Goal: Task Accomplishment & Management: Manage account settings

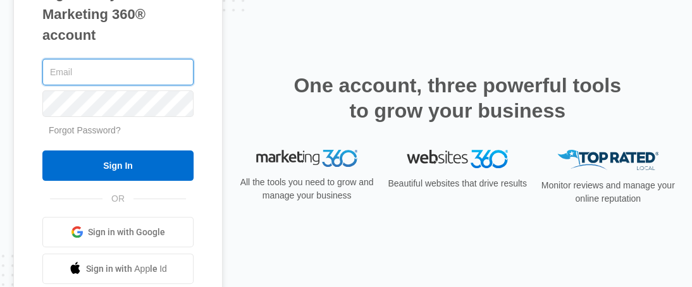
click at [80, 70] on input "text" at bounding box center [117, 72] width 151 height 27
type input "[EMAIL_ADDRESS][DOMAIN_NAME]"
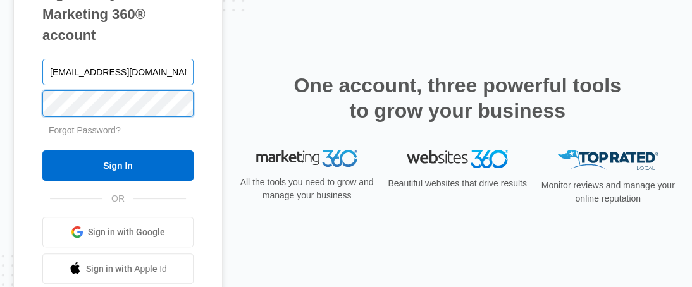
click at [42, 150] on input "Sign In" at bounding box center [117, 165] width 151 height 30
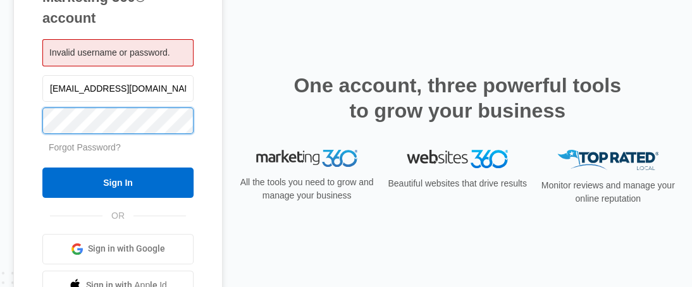
click at [42, 168] on input "Sign In" at bounding box center [117, 183] width 151 height 30
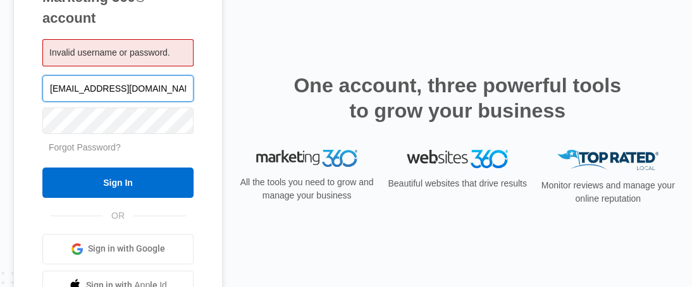
drag, startPoint x: 95, startPoint y: 87, endPoint x: 434, endPoint y: 94, distance: 338.3
click at [434, 94] on div "Sign in to your Marketing 360® account Invalid username or password. marymartin…" at bounding box center [345, 143] width 665 height 431
type input "m"
click at [119, 94] on input "text" at bounding box center [117, 88] width 151 height 27
click at [86, 95] on input "text" at bounding box center [117, 88] width 151 height 27
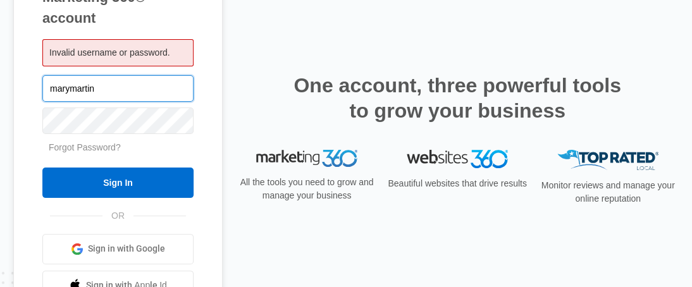
type input "marymartin"
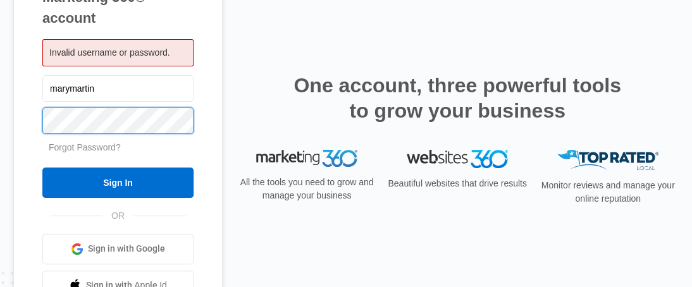
click at [42, 168] on input "Sign In" at bounding box center [117, 183] width 151 height 30
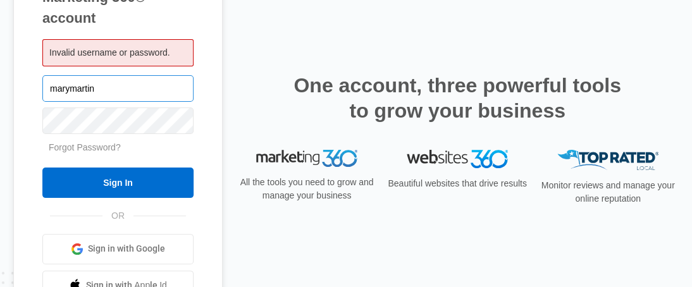
click at [108, 97] on input "marymartin" at bounding box center [117, 88] width 151 height 27
click at [137, 95] on input "marymartin" at bounding box center [117, 88] width 151 height 27
type input "[EMAIL_ADDRESS][DOMAIN_NAME]"
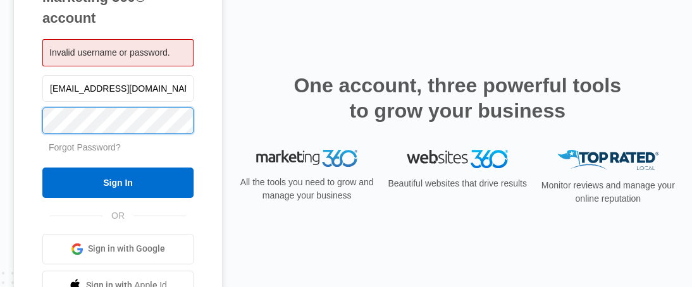
click at [42, 168] on input "Sign In" at bounding box center [117, 183] width 151 height 30
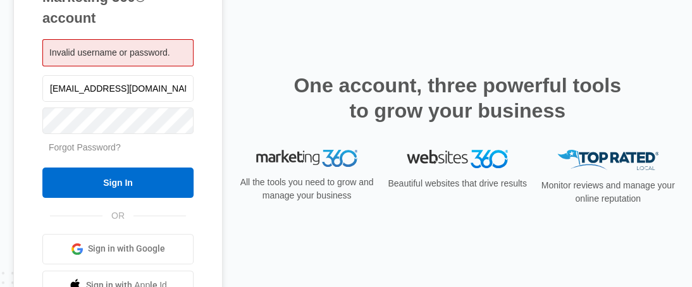
click at [101, 150] on link "Forgot Password?" at bounding box center [85, 147] width 72 height 10
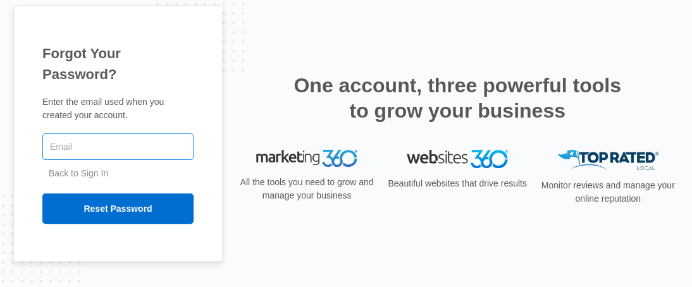
click at [167, 140] on input "text" at bounding box center [117, 146] width 151 height 27
type input "[EMAIL_ADDRESS][DOMAIN_NAME]"
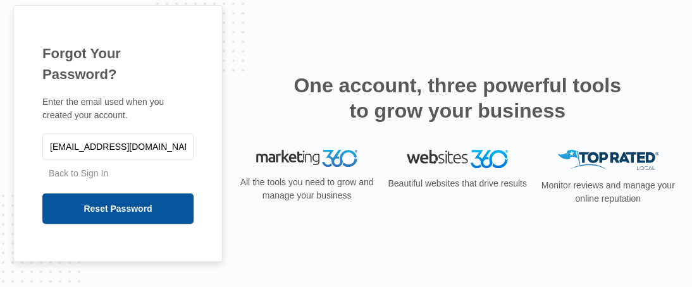
click at [109, 201] on input "Reset Password" at bounding box center [117, 208] width 151 height 30
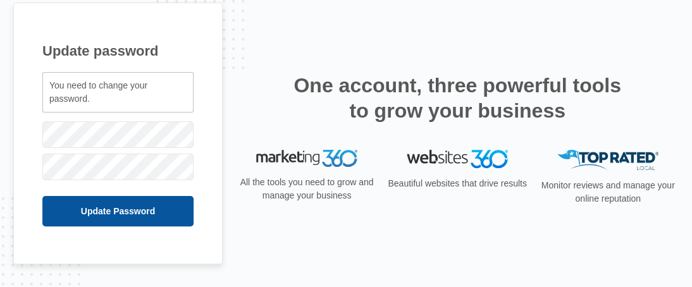
click at [112, 212] on input "Update Password" at bounding box center [117, 211] width 151 height 30
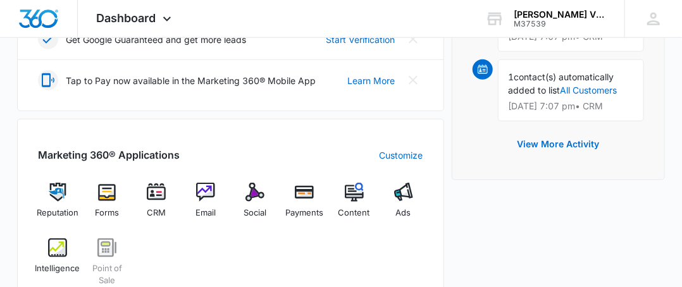
scroll to position [443, 0]
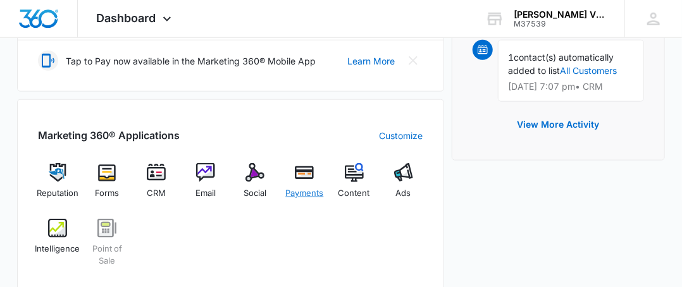
click at [303, 163] on img at bounding box center [304, 172] width 19 height 19
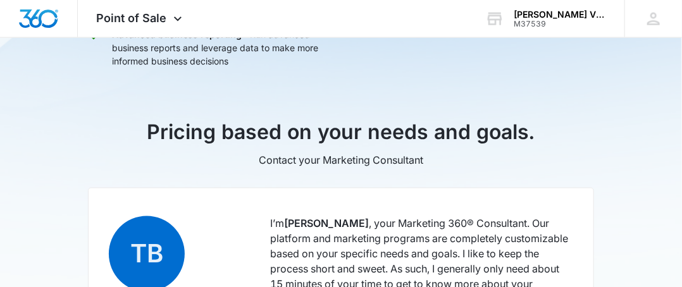
scroll to position [880, 0]
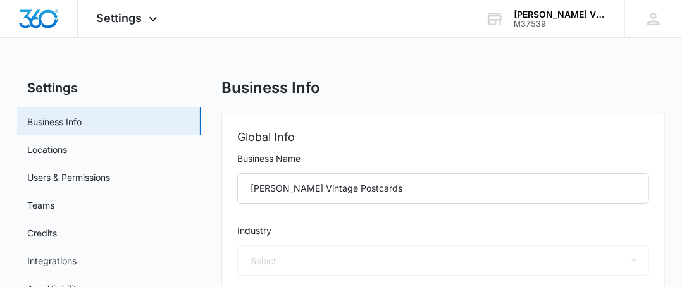
select select "52"
select select "US"
select select "America/New_York"
click at [654, 19] on icon at bounding box center [653, 18] width 19 height 19
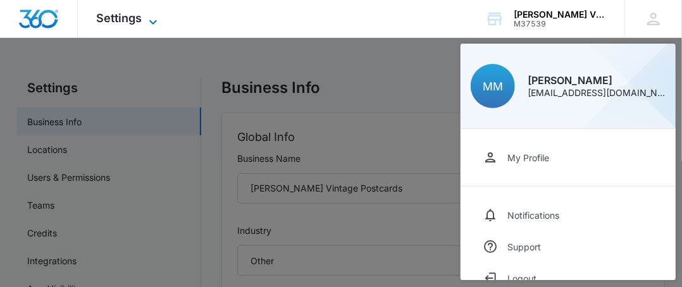
click at [128, 19] on span "Settings" at bounding box center [120, 17] width 46 height 13
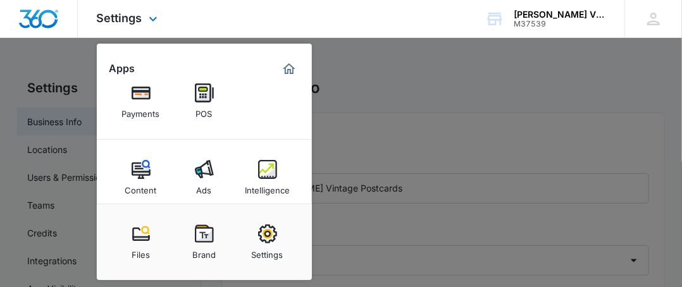
scroll to position [154, 0]
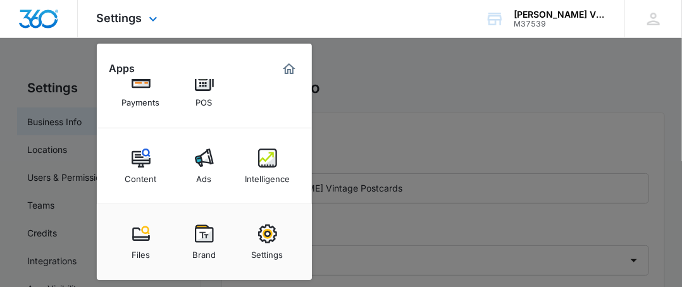
click at [287, 71] on img "Marketing 360® Dashboard" at bounding box center [288, 68] width 15 height 15
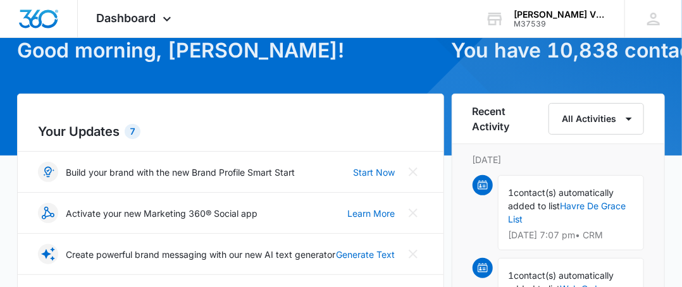
scroll to position [51, 0]
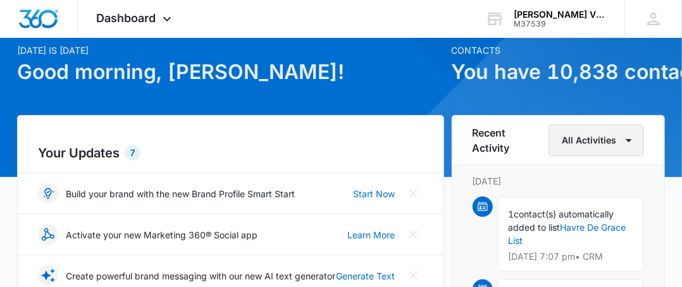
click at [608, 141] on button "All Activities" at bounding box center [595, 141] width 95 height 32
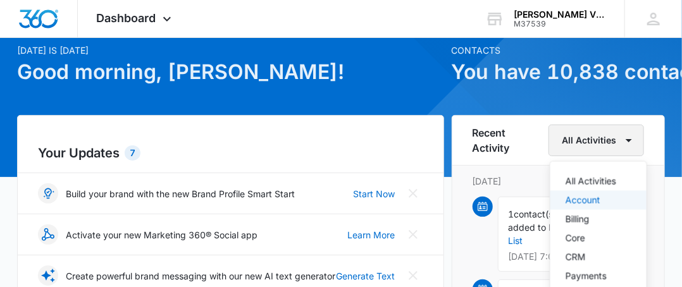
scroll to position [114, 0]
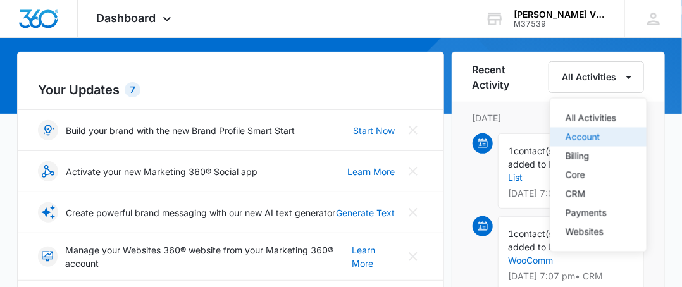
click at [570, 141] on div "Account" at bounding box center [590, 137] width 51 height 9
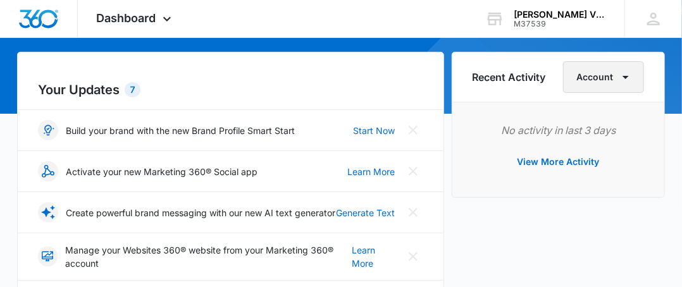
click at [611, 73] on button "Account" at bounding box center [603, 77] width 81 height 32
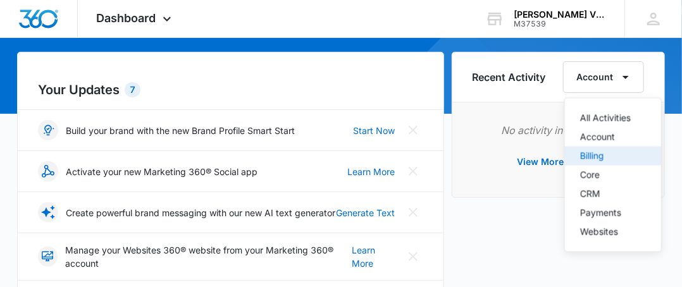
click at [595, 159] on div "Billing" at bounding box center [605, 156] width 51 height 9
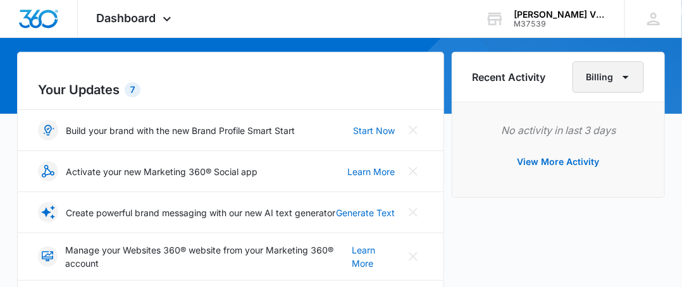
click at [601, 87] on button "Billing" at bounding box center [607, 77] width 71 height 32
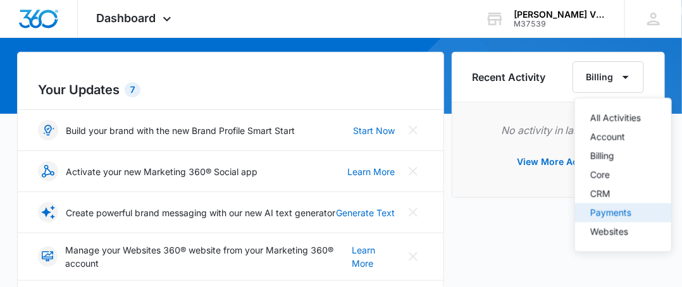
click at [621, 221] on button "Payments" at bounding box center [623, 213] width 96 height 19
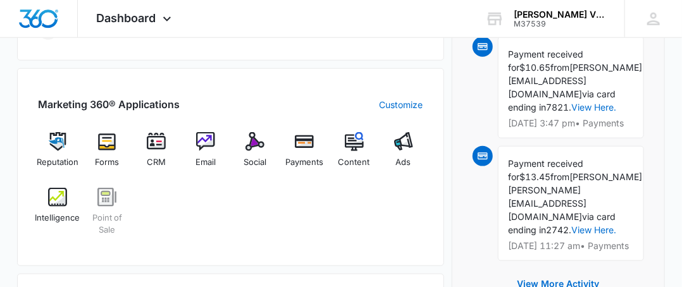
scroll to position [493, 0]
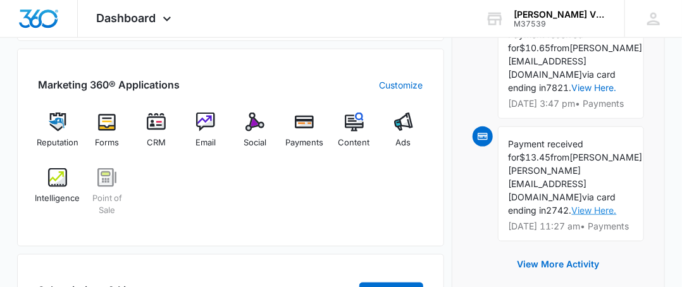
click at [616, 205] on link "View Here." at bounding box center [594, 210] width 45 height 11
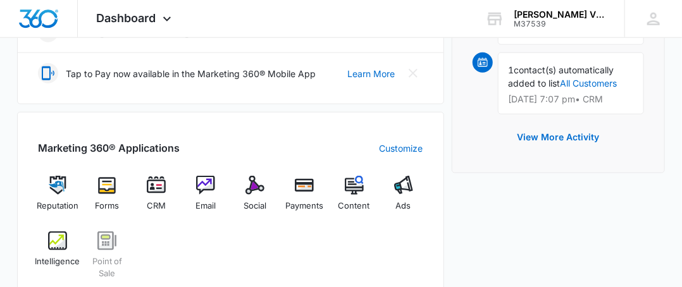
scroll to position [443, 0]
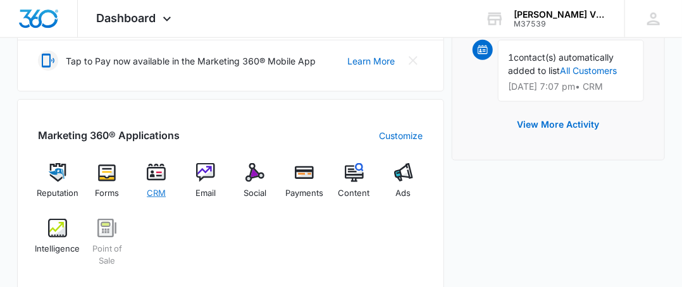
click at [156, 167] on img at bounding box center [156, 172] width 19 height 19
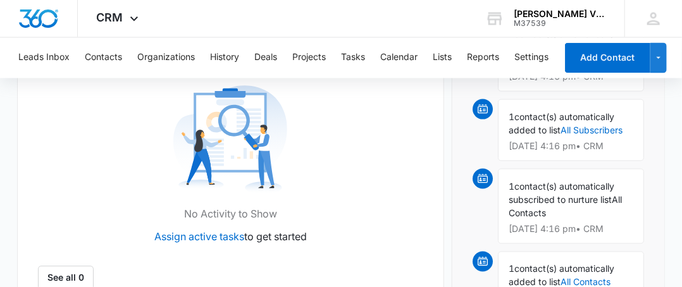
scroll to position [0, 61]
click at [126, 25] on icon at bounding box center [133, 22] width 15 height 15
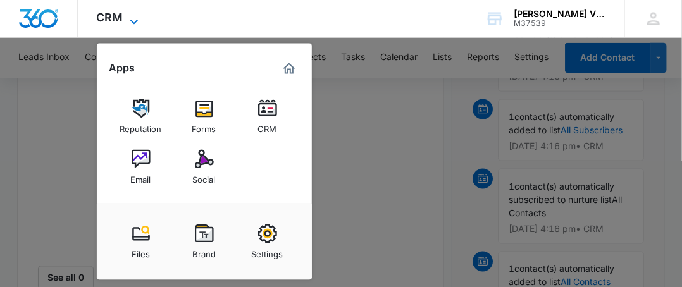
click at [126, 25] on icon at bounding box center [133, 22] width 15 height 15
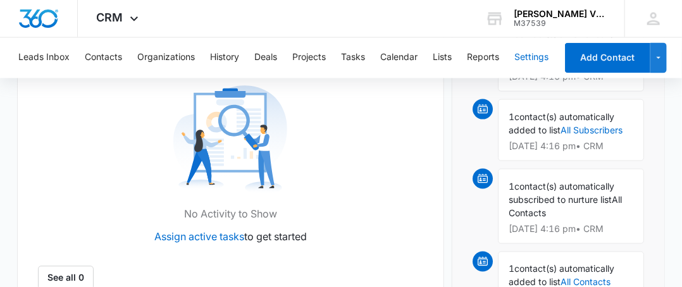
click at [534, 56] on button "Settings" at bounding box center [531, 58] width 34 height 40
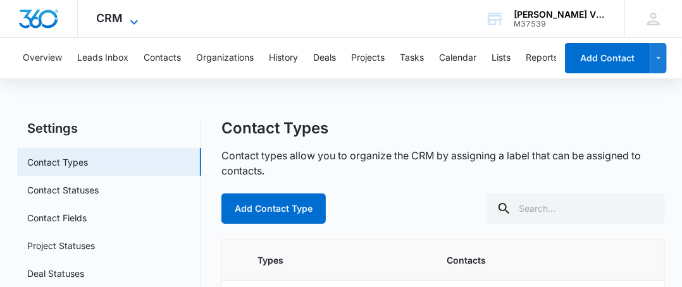
click at [131, 16] on icon at bounding box center [133, 22] width 15 height 15
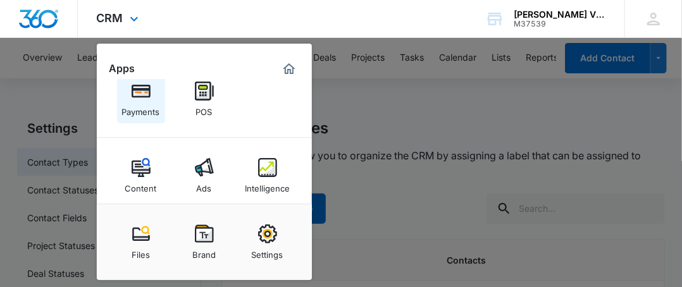
scroll to position [154, 0]
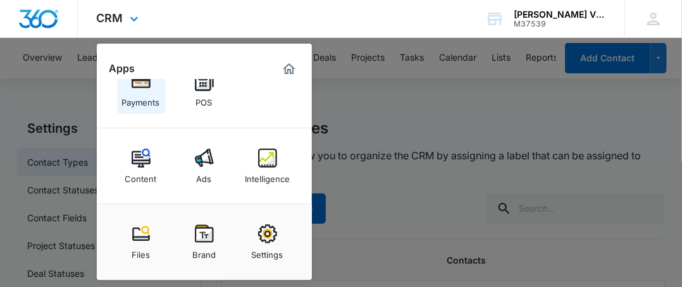
click at [136, 87] on img at bounding box center [140, 81] width 19 height 19
